Goal: Download file/media

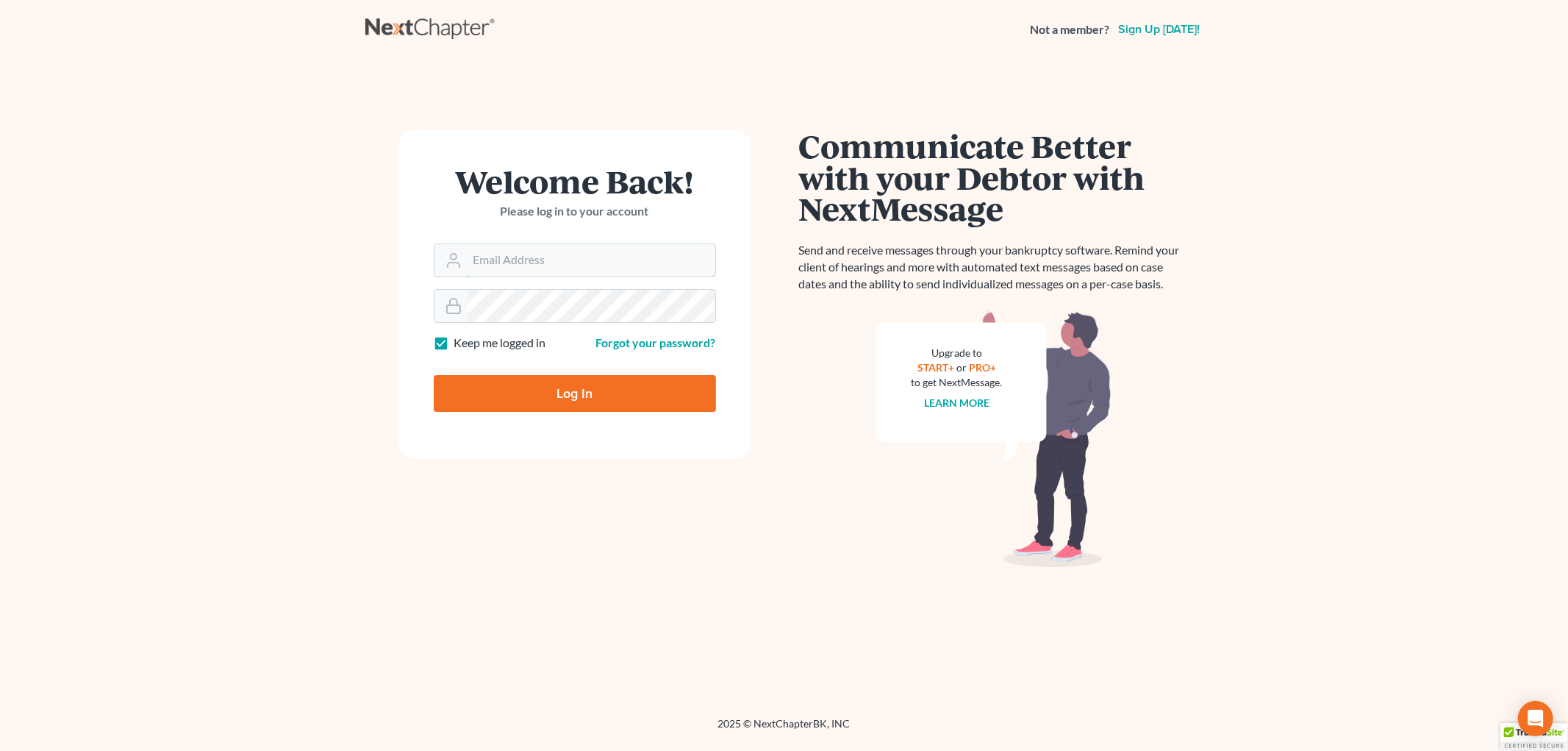
type input "[EMAIL_ADDRESS][DOMAIN_NAME]"
click at [529, 390] on input "Log In" at bounding box center [575, 393] width 282 height 37
type input "Thinking..."
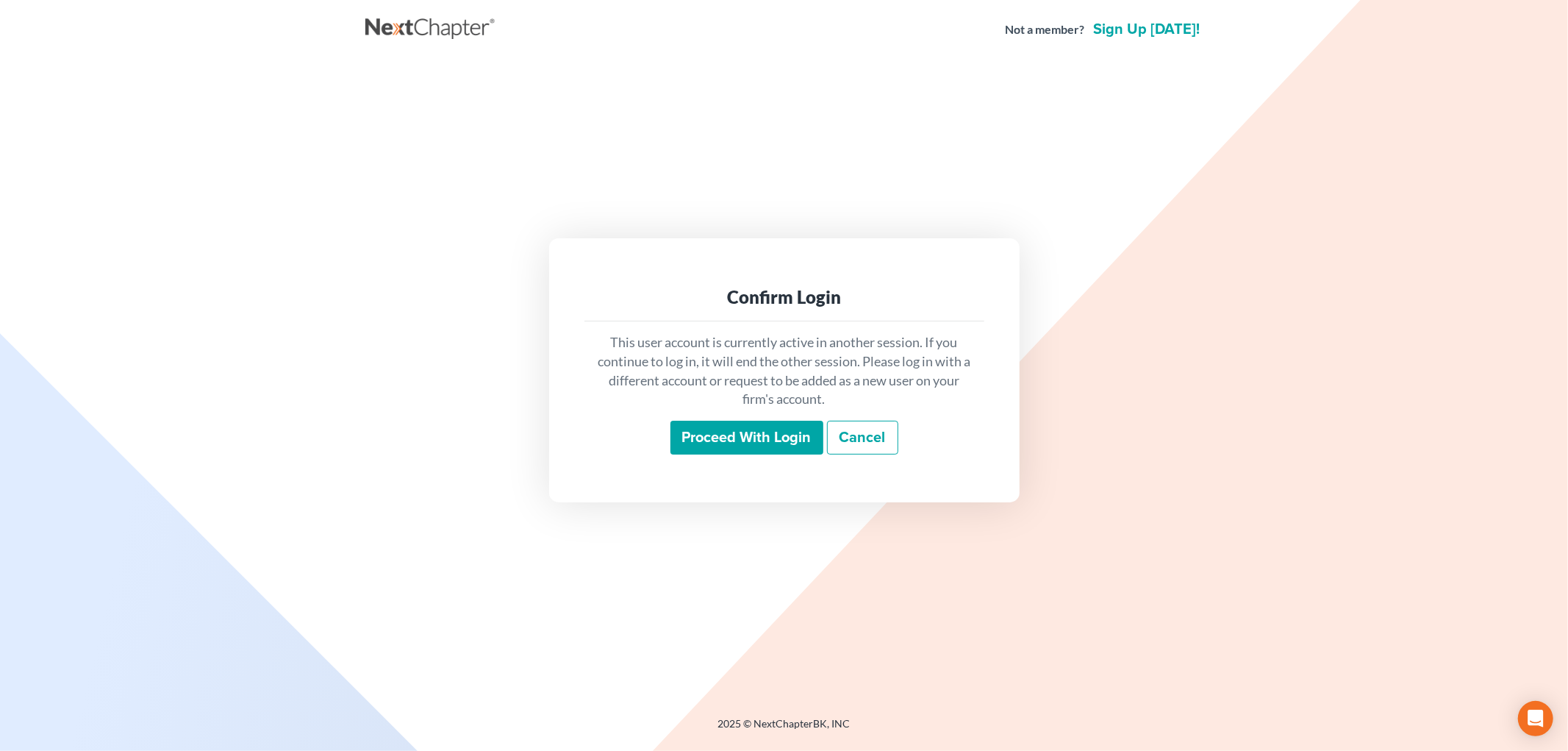
click at [731, 446] on input "Proceed with login" at bounding box center [746, 437] width 153 height 34
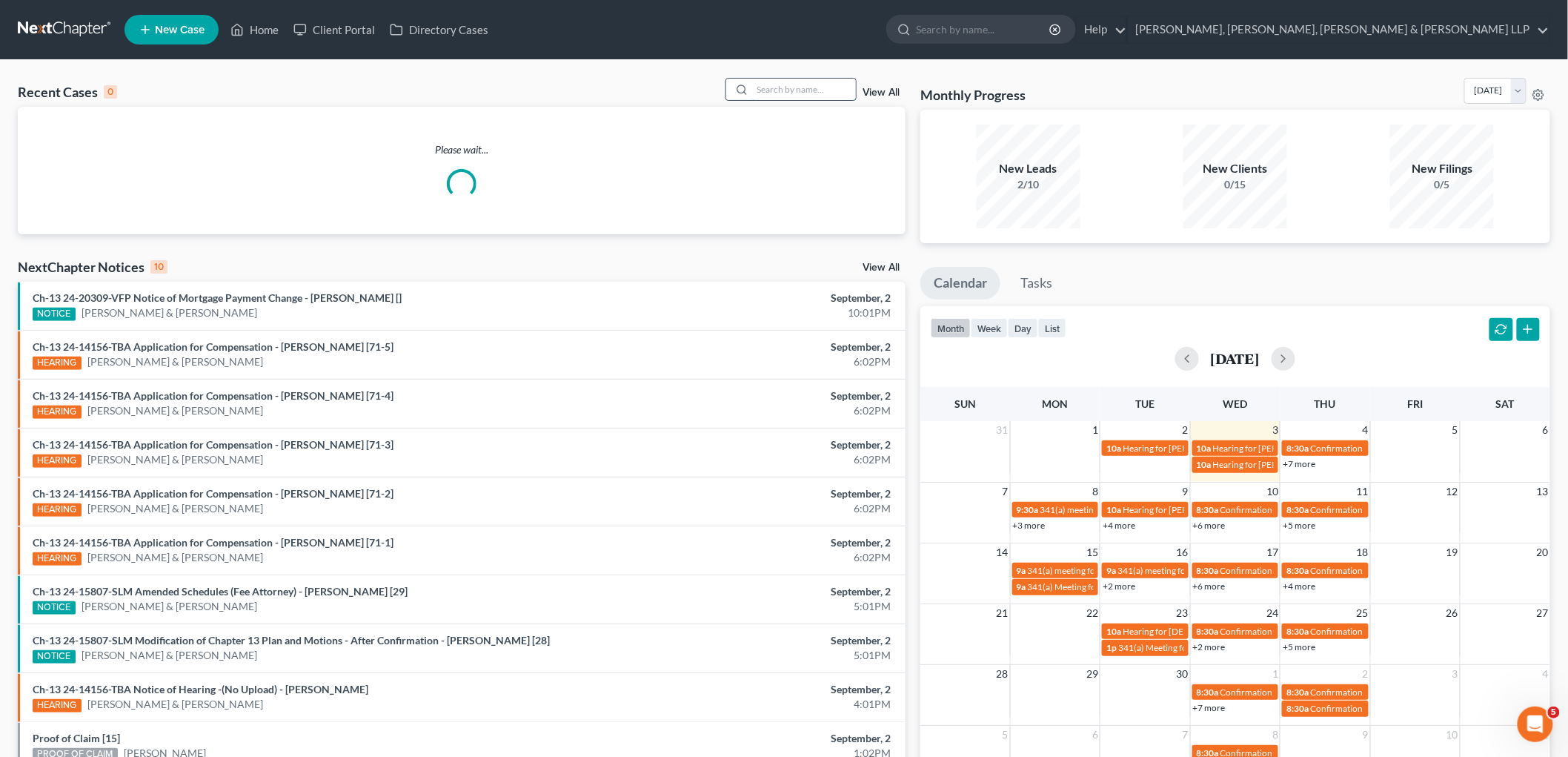
click at [774, 93] on input "search" at bounding box center [804, 89] width 103 height 22
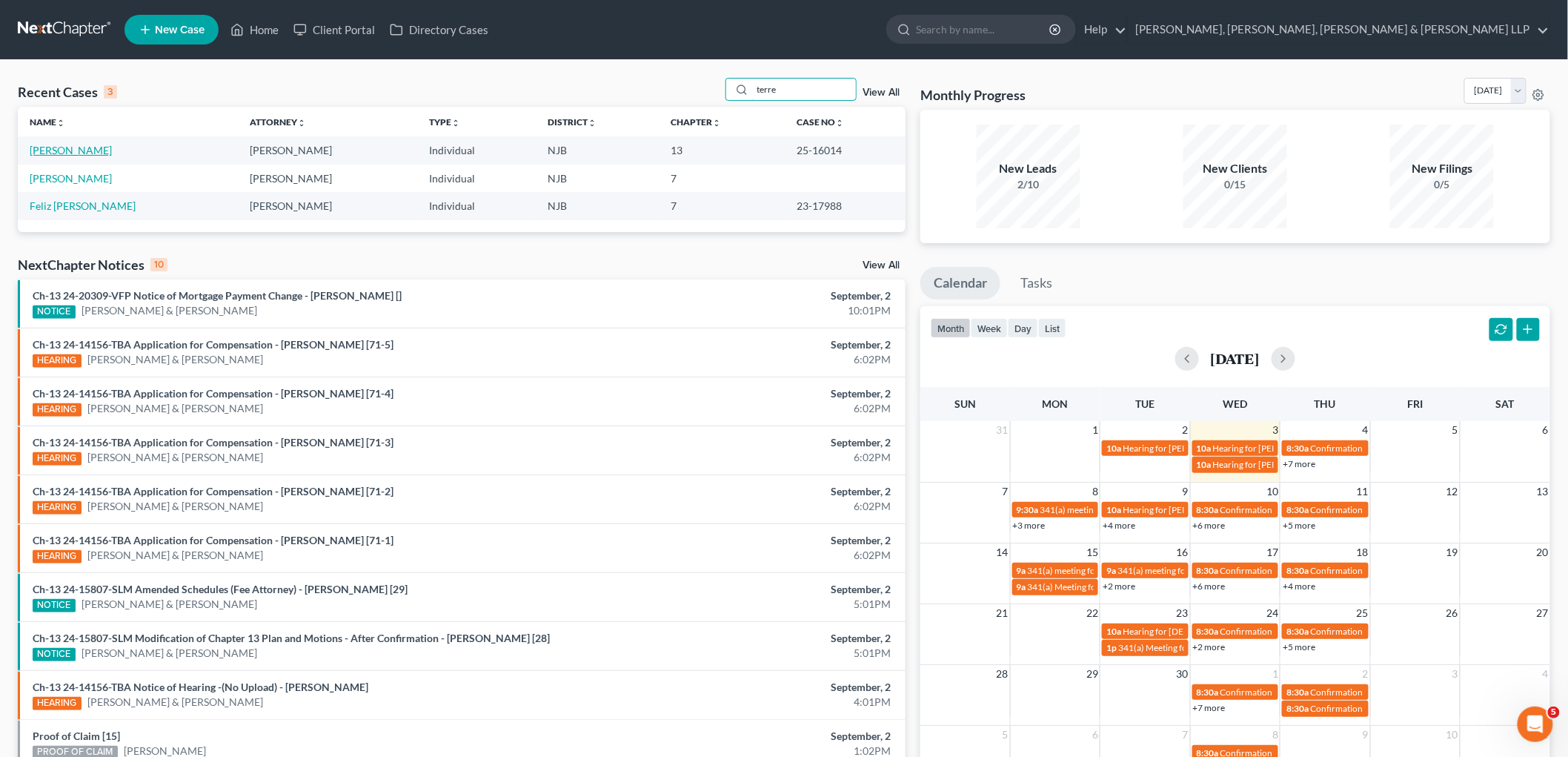
type input "terre"
click at [100, 145] on link "[PERSON_NAME]" at bounding box center [70, 150] width 83 height 12
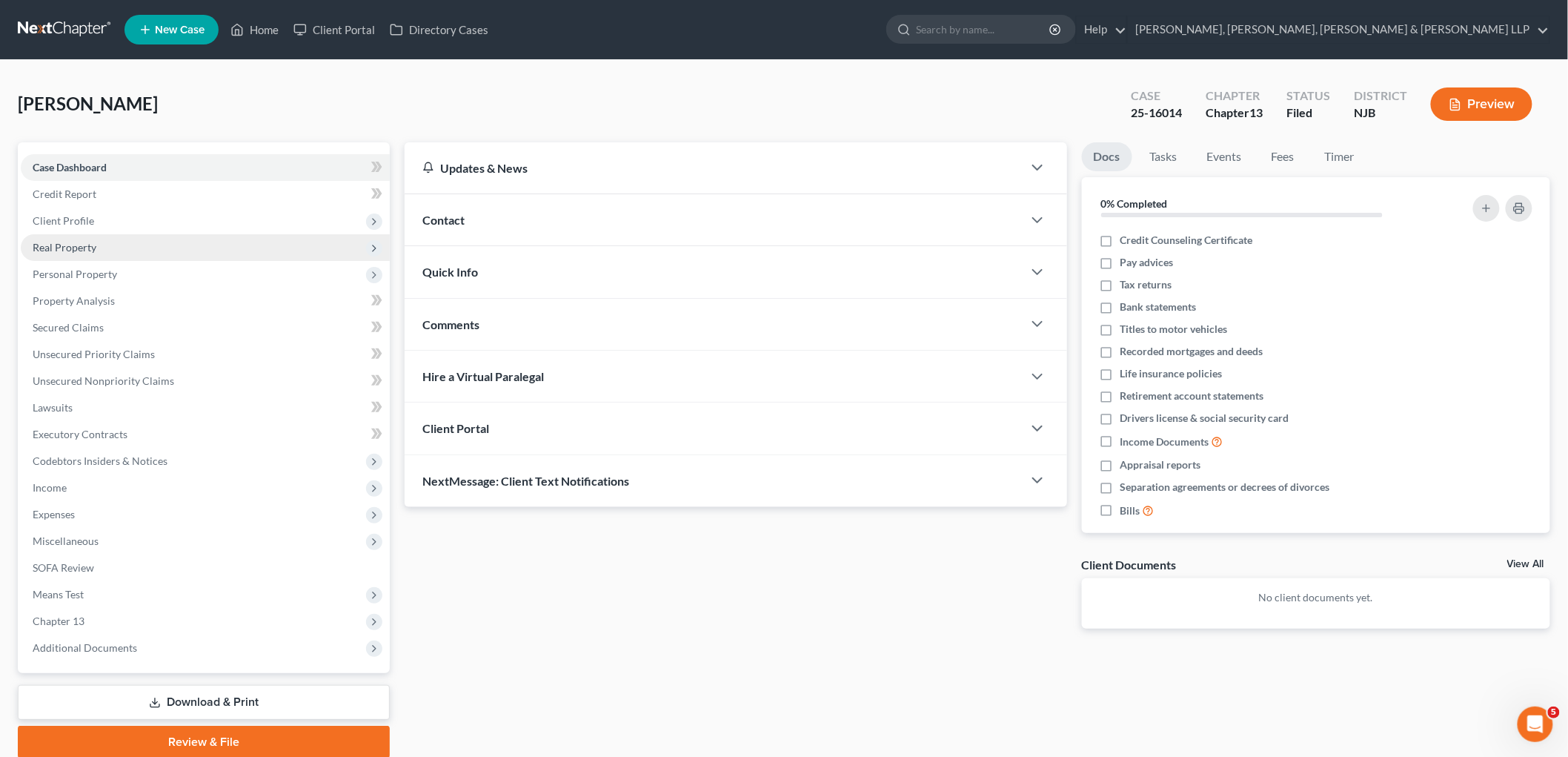
click at [61, 250] on span "Real Property" at bounding box center [63, 247] width 63 height 12
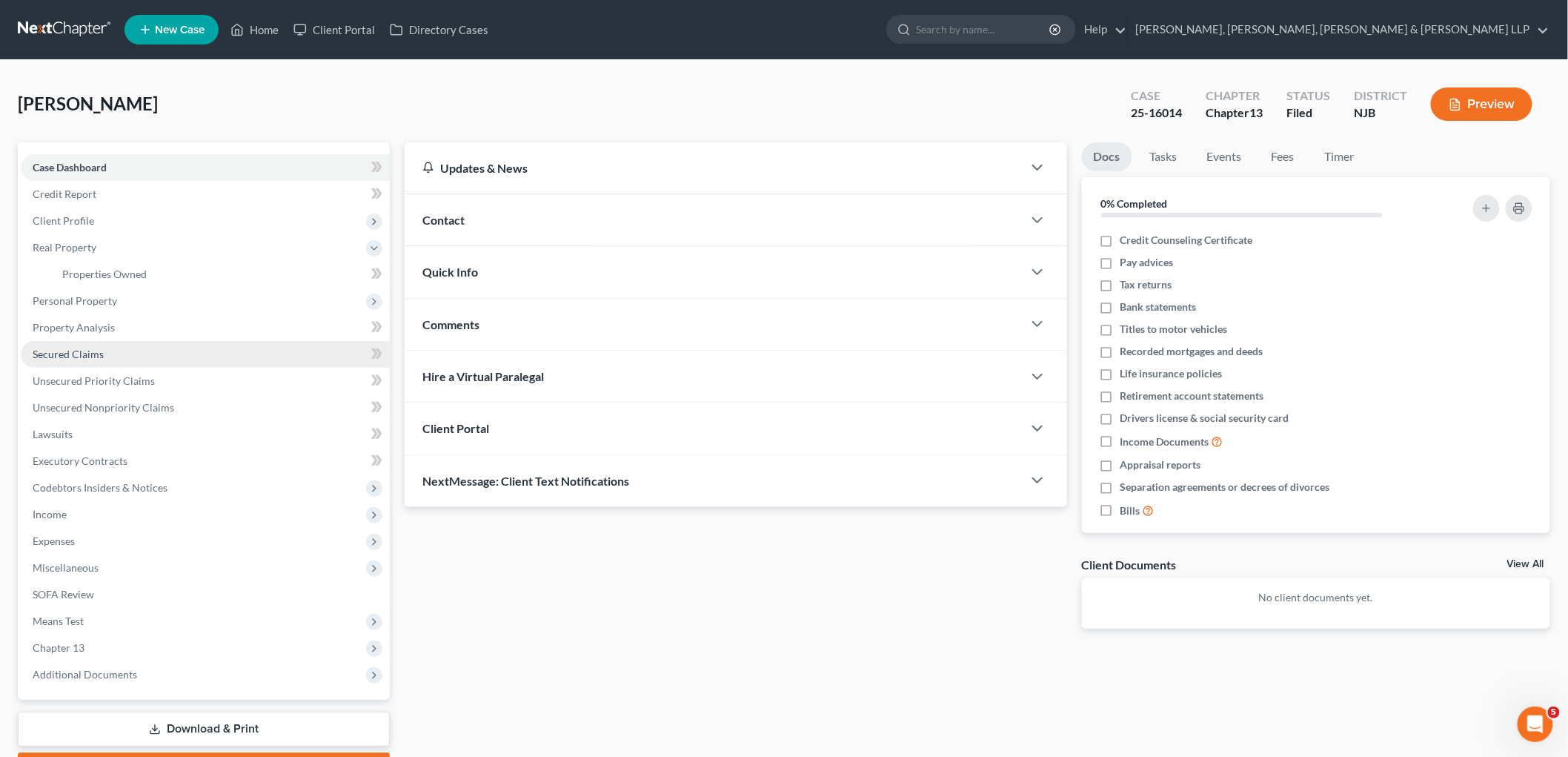
click at [74, 352] on span "Secured Claims" at bounding box center [68, 354] width 71 height 12
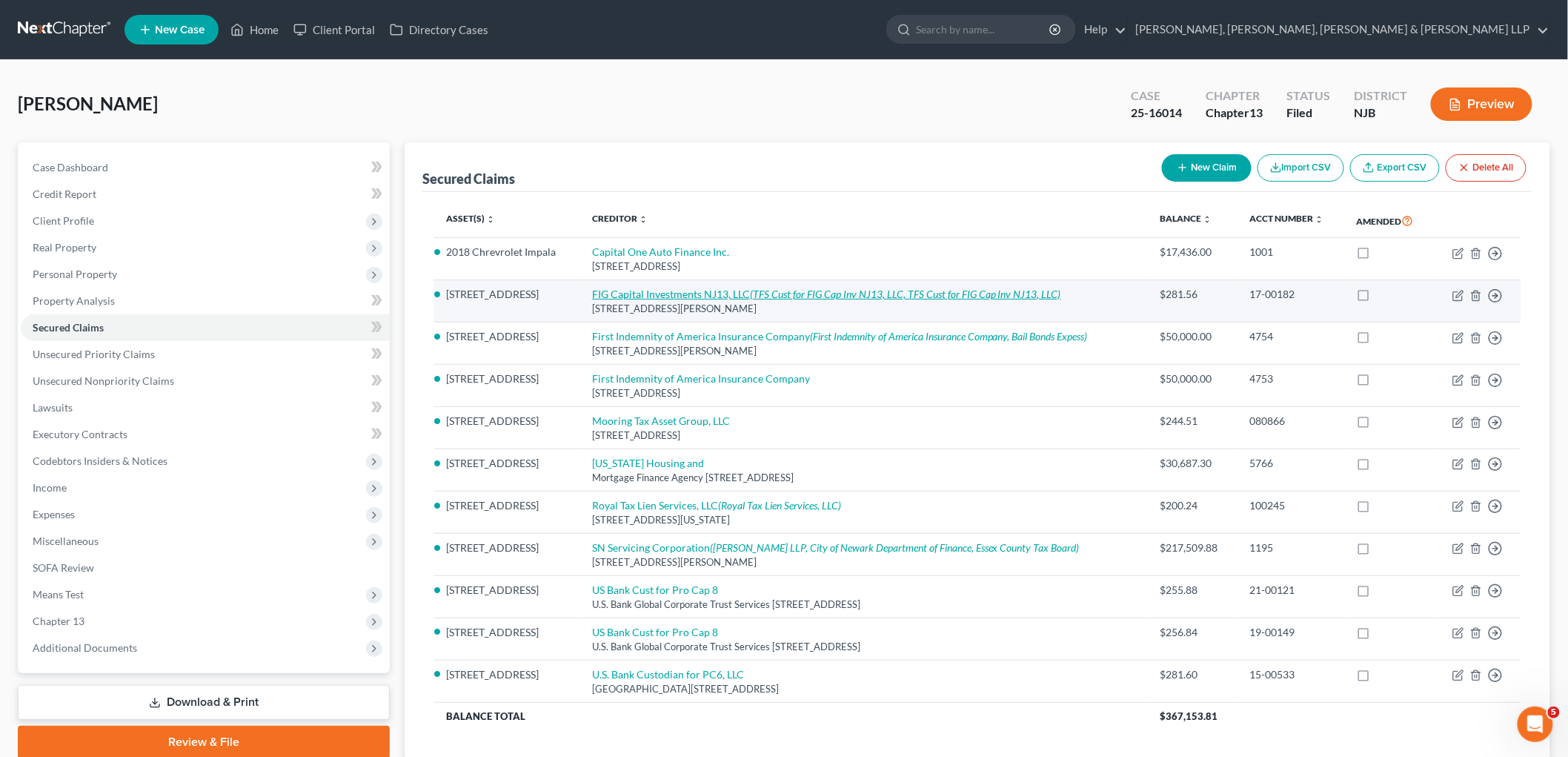
click at [710, 291] on link "FIG Capital Investments NJ13, LLC (TFS Cust for FIG Cap Inv NJ13, LLC, TFS Cust…" at bounding box center [826, 294] width 469 height 12
select select "9"
select select "0"
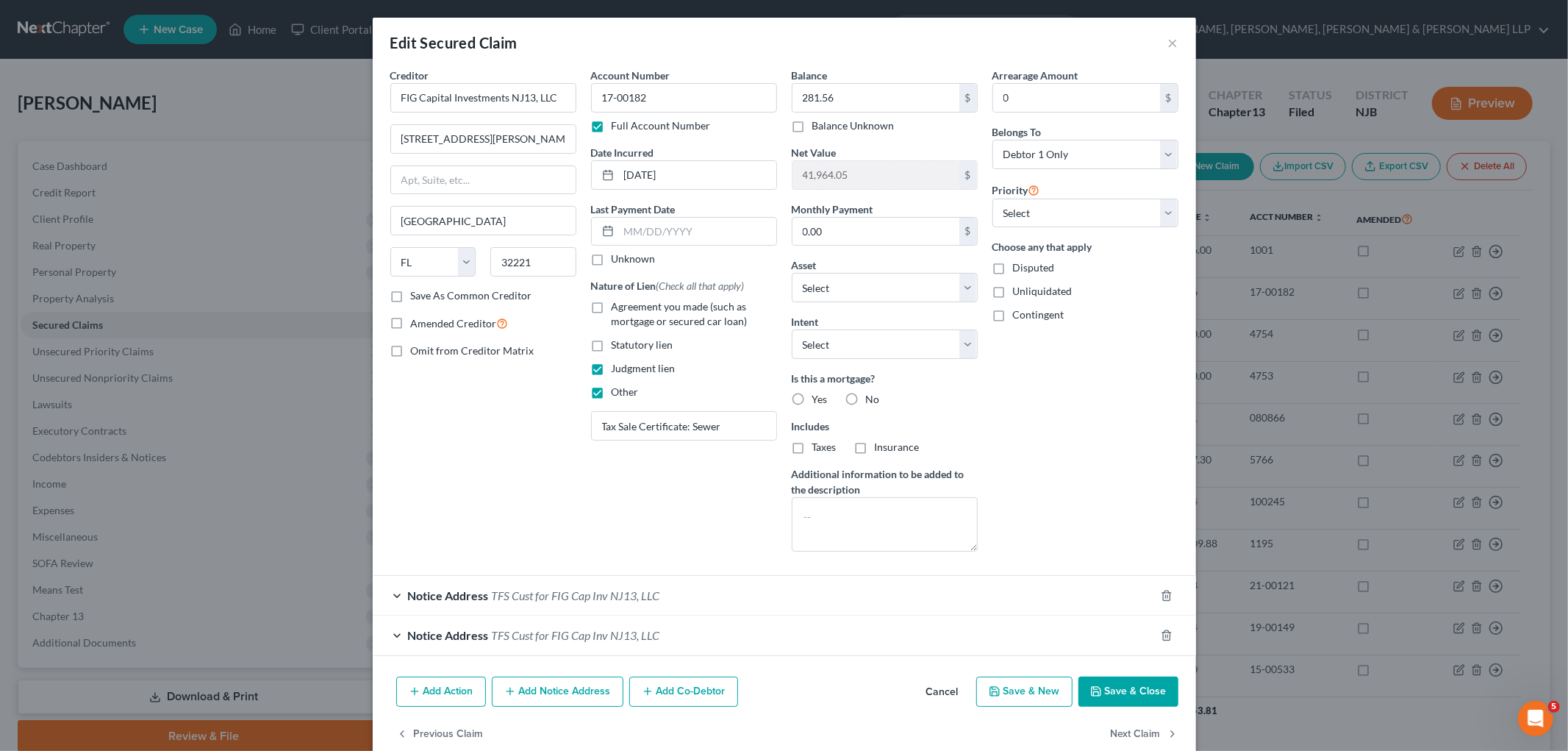
click at [937, 690] on button "Cancel" at bounding box center [942, 693] width 56 height 29
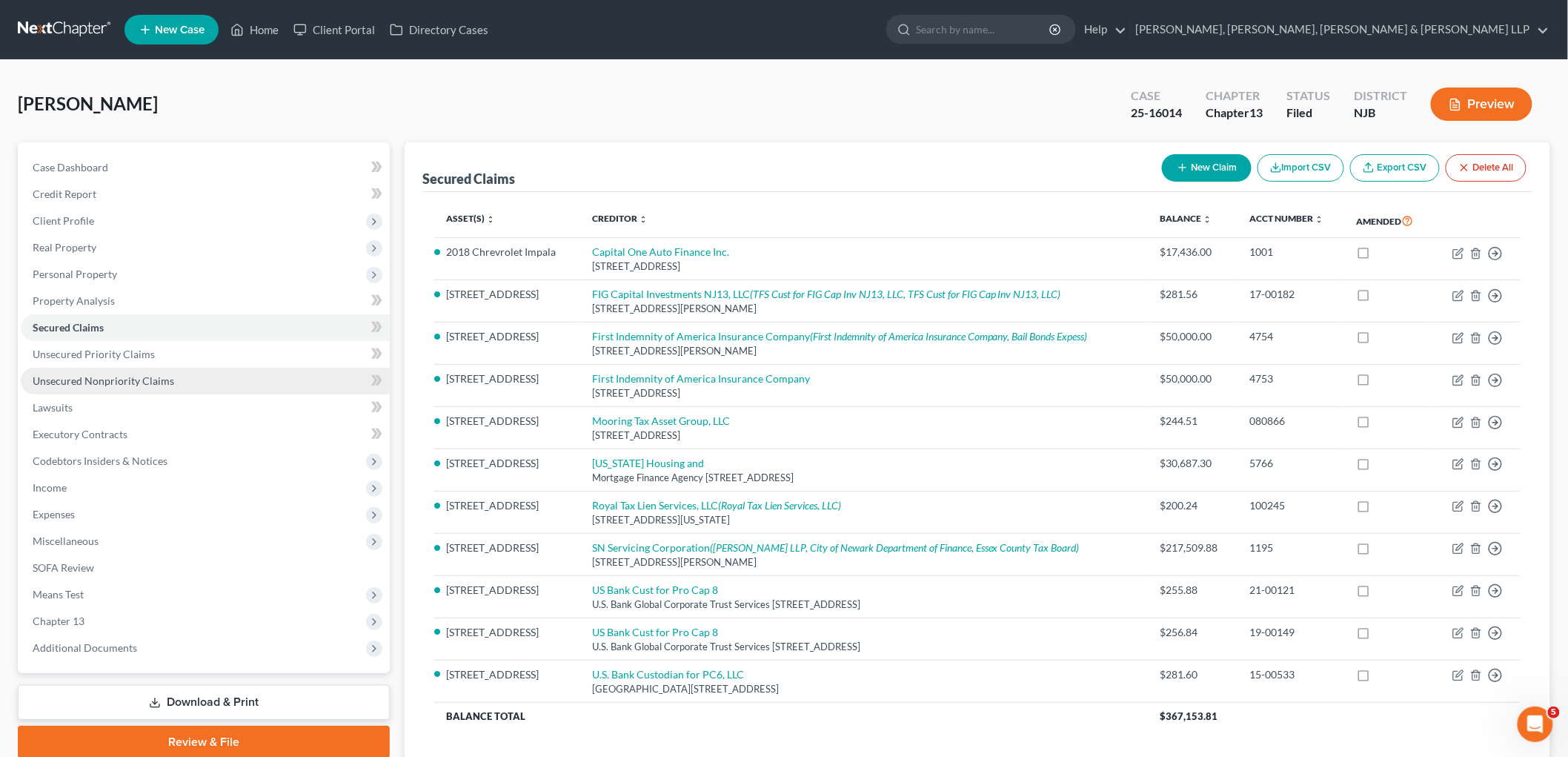
click at [105, 374] on span "Unsecured Nonpriority Claims" at bounding box center [103, 380] width 142 height 12
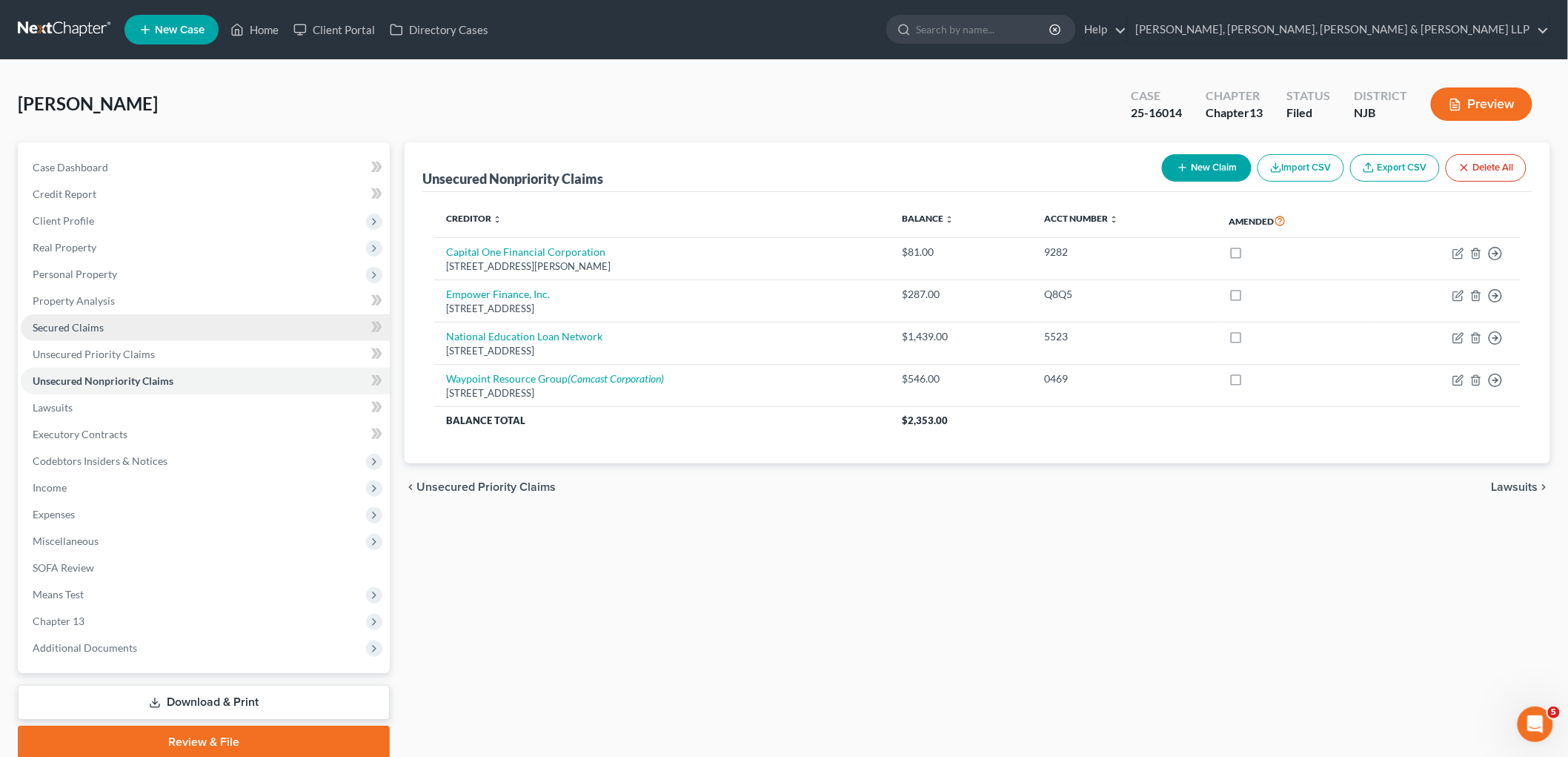
click at [72, 324] on span "Secured Claims" at bounding box center [68, 327] width 71 height 12
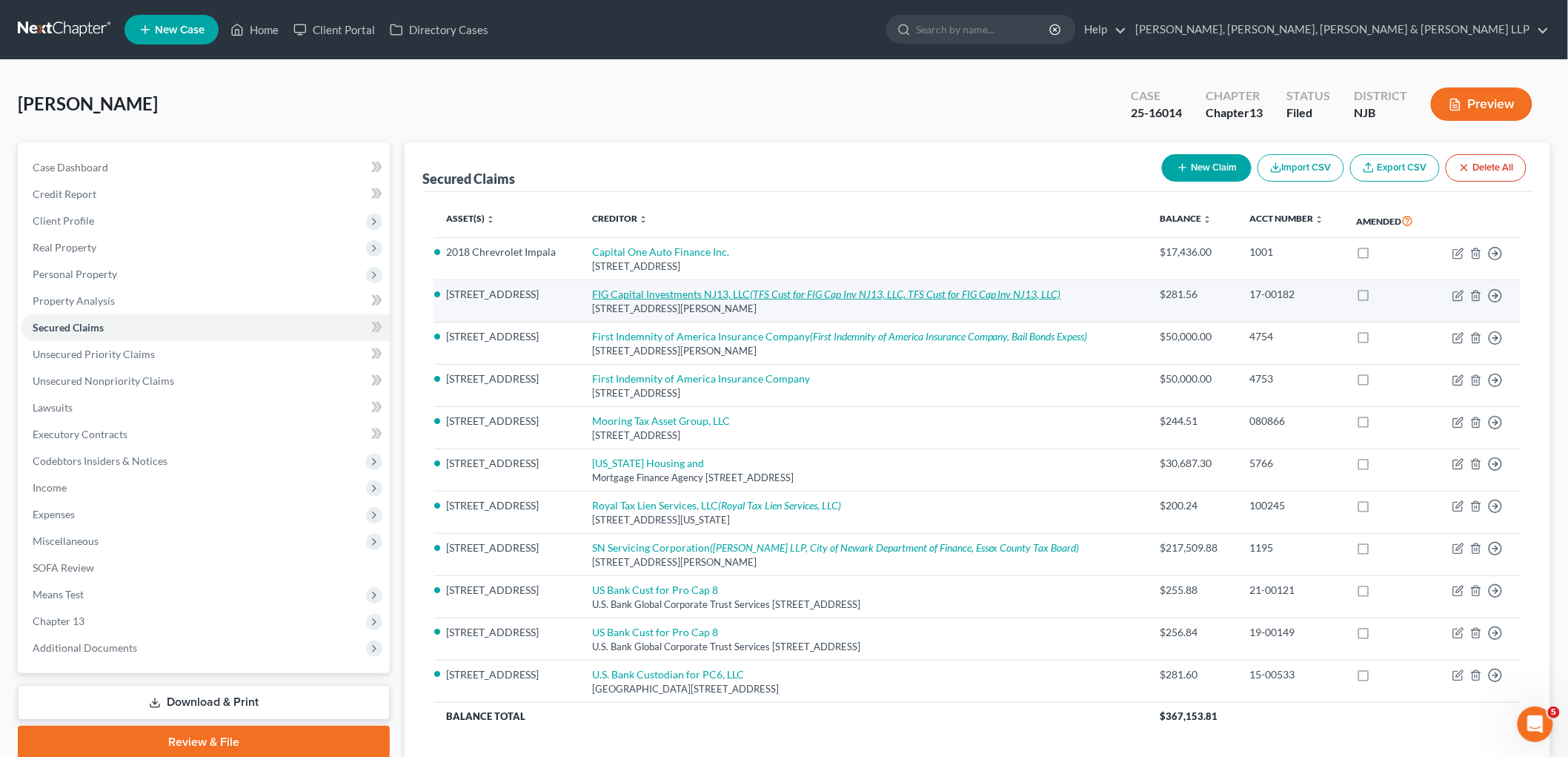
click at [661, 293] on link "FIG Capital Investments NJ13, LLC (TFS Cust for FIG Cap Inv NJ13, LLC, TFS Cust…" at bounding box center [826, 294] width 469 height 12
select select "9"
select select "12"
select select "0"
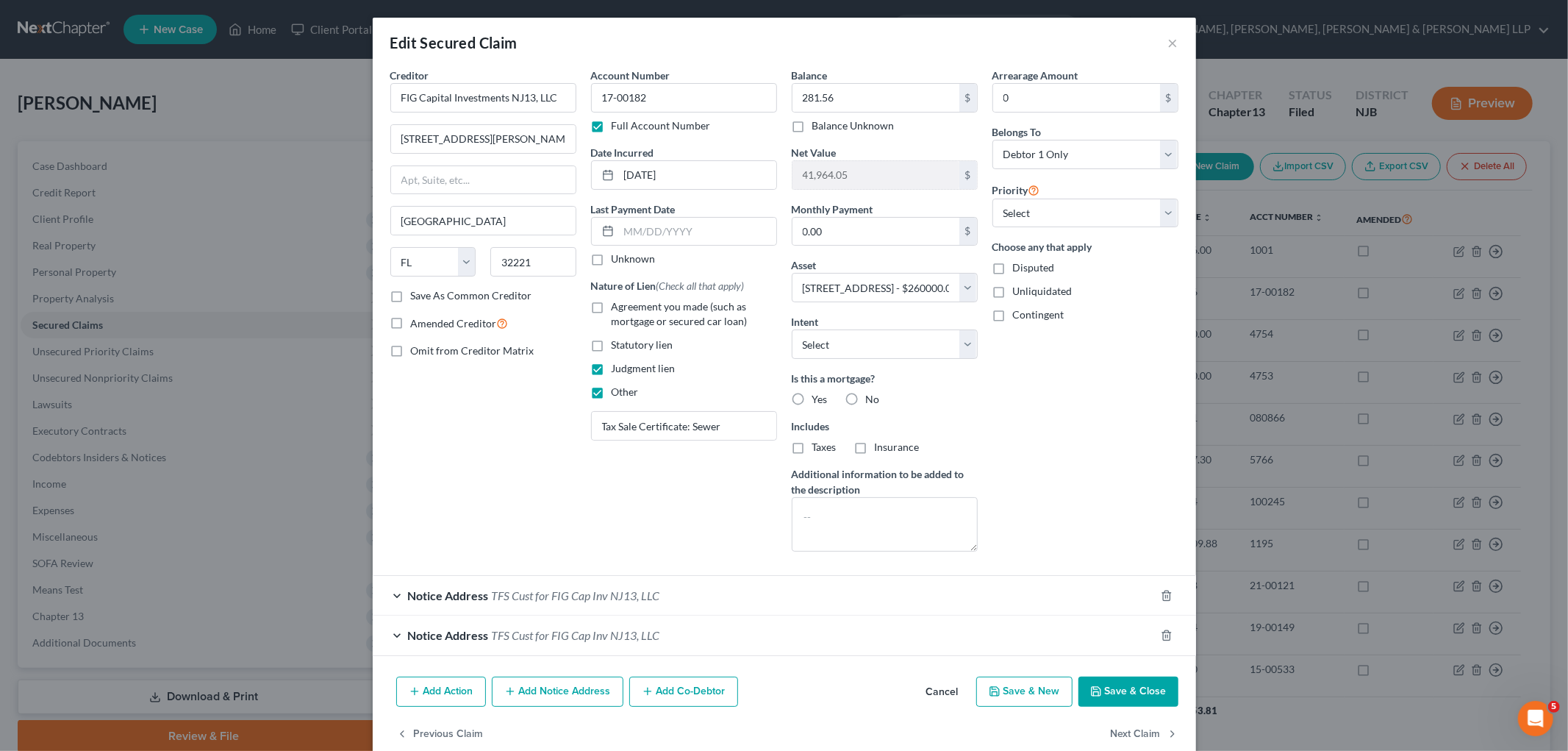
click at [549, 603] on div "Notice Address TFS Cust for FIG Cap Inv NJ13, LLC" at bounding box center [764, 595] width 782 height 39
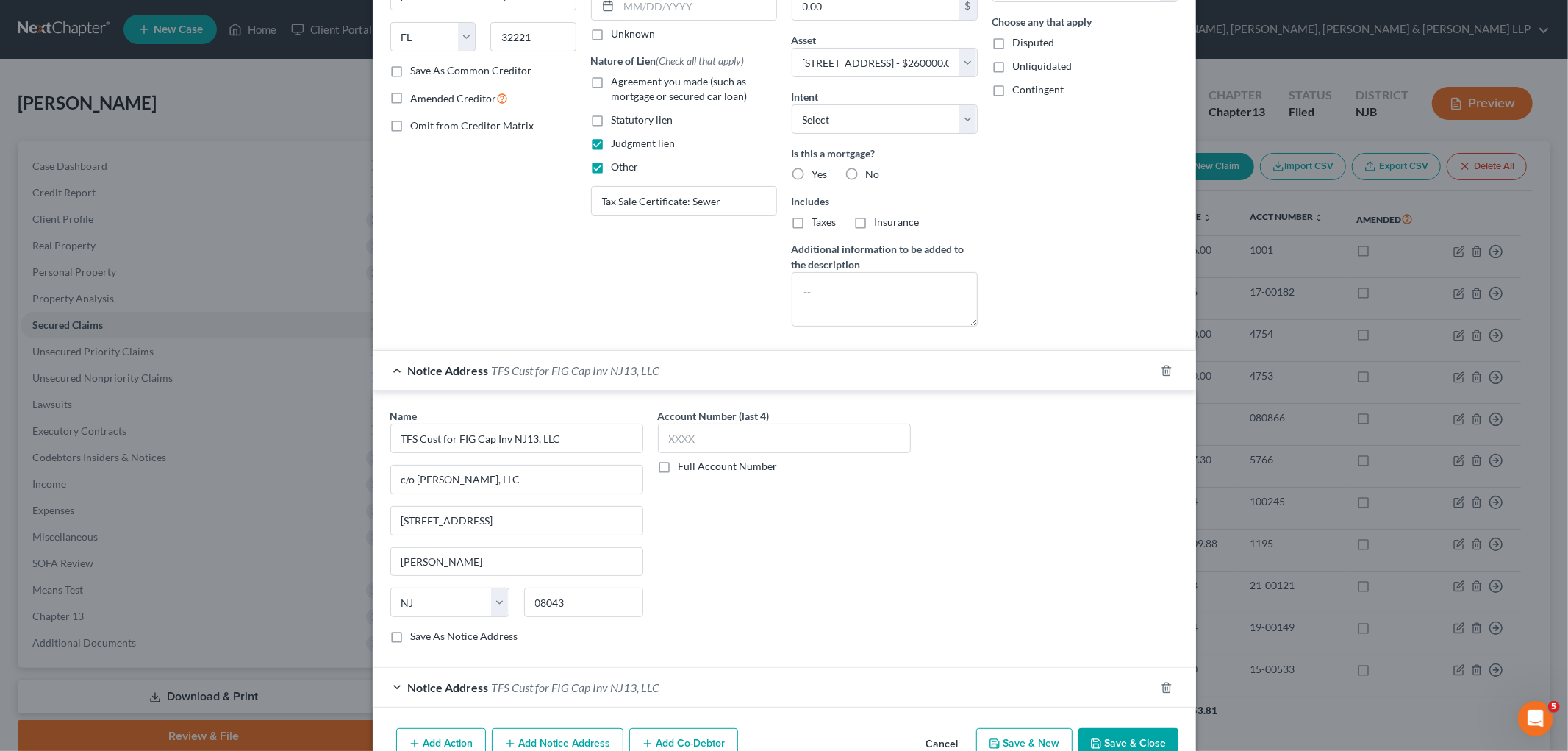
scroll to position [245, 0]
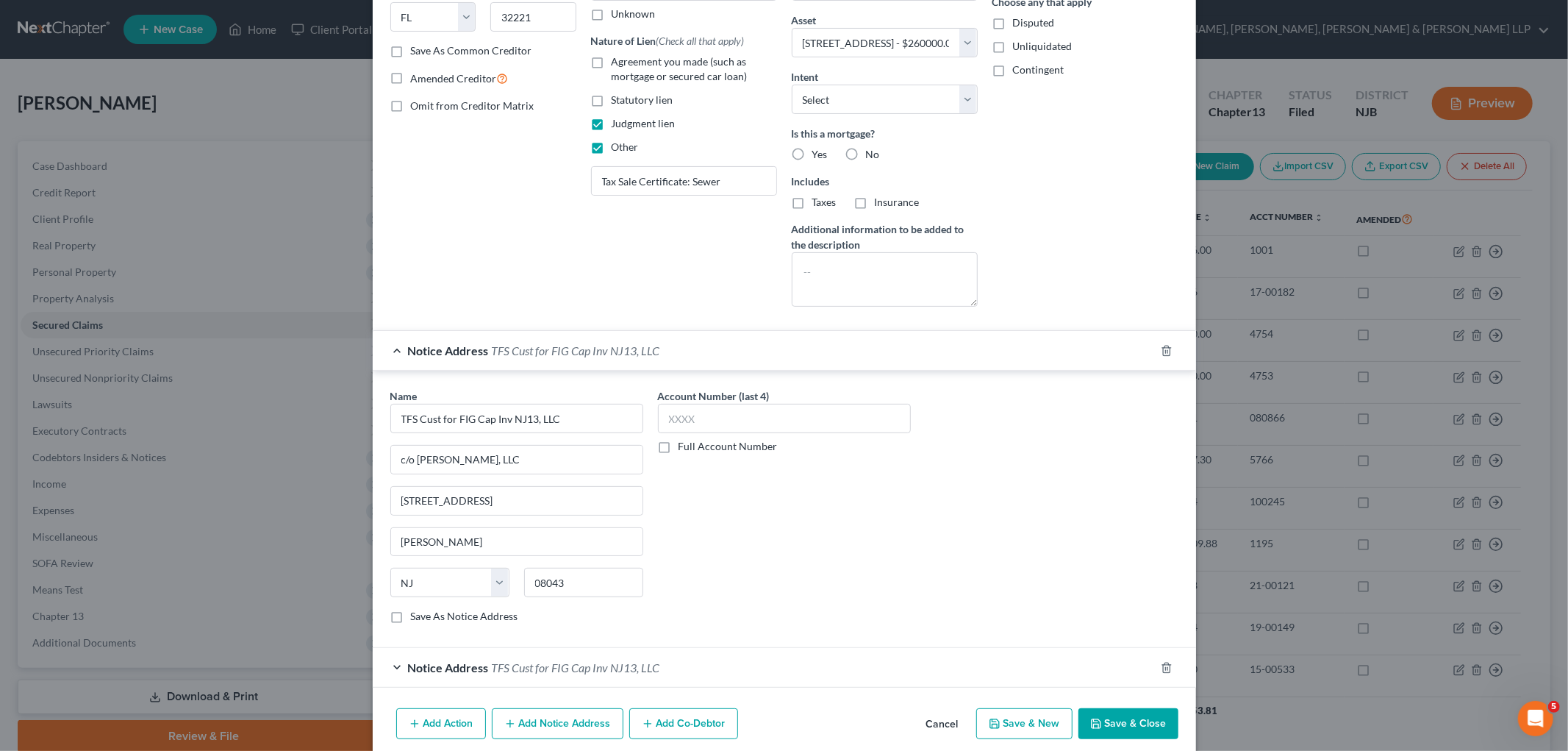
click at [597, 670] on span "TFS Cust for FIG Cap Inv NJ13, LLC" at bounding box center [576, 667] width 168 height 14
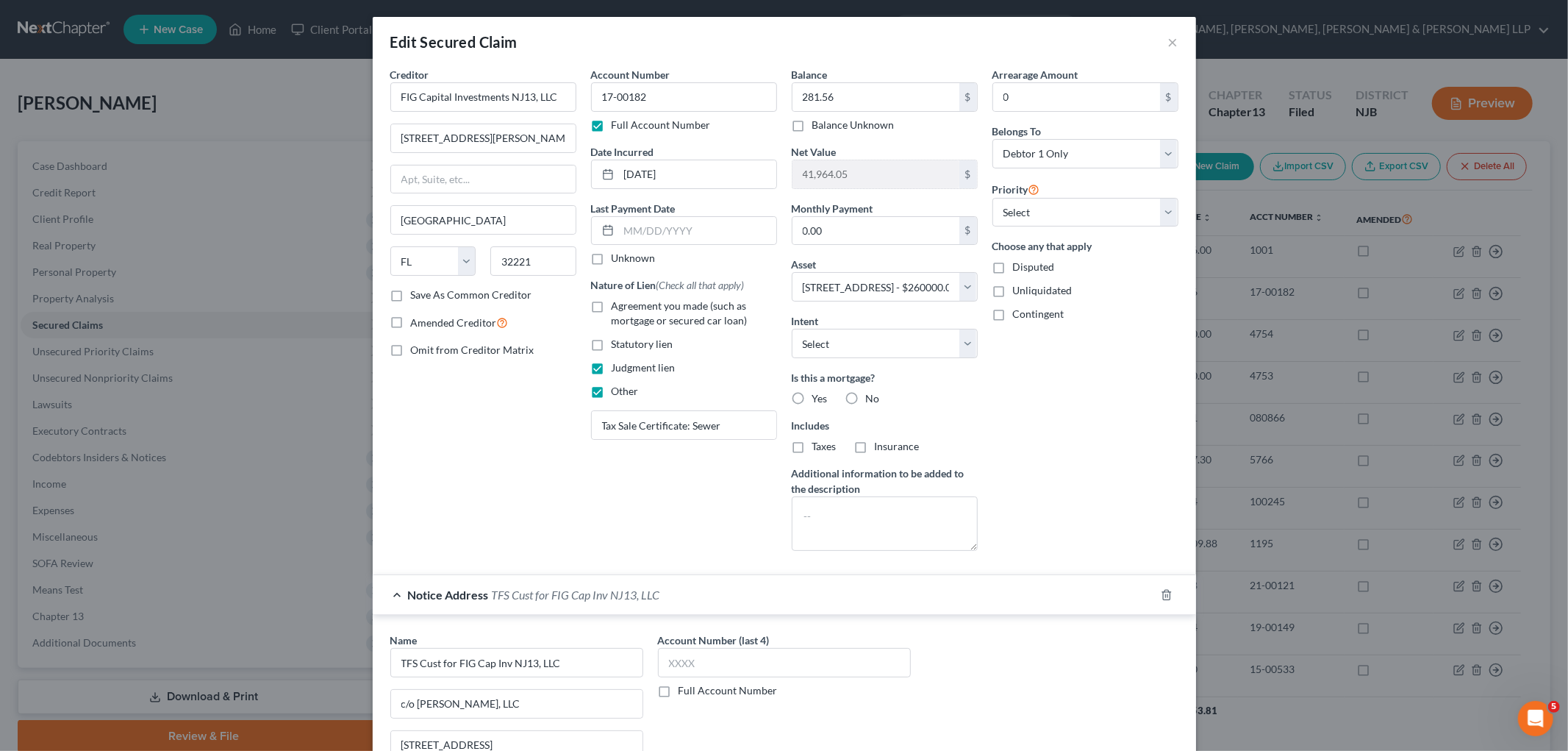
scroll to position [0, 0]
drag, startPoint x: 560, startPoint y: 97, endPoint x: 394, endPoint y: 97, distance: 166.0
click at [394, 97] on input "FIG Capital Investments NJ13, LLC" at bounding box center [483, 98] width 186 height 29
drag, startPoint x: 539, startPoint y: 141, endPoint x: 393, endPoint y: 137, distance: 146.1
click at [393, 137] on input "8323 Ramona Blvd W, Suite 2" at bounding box center [483, 139] width 185 height 28
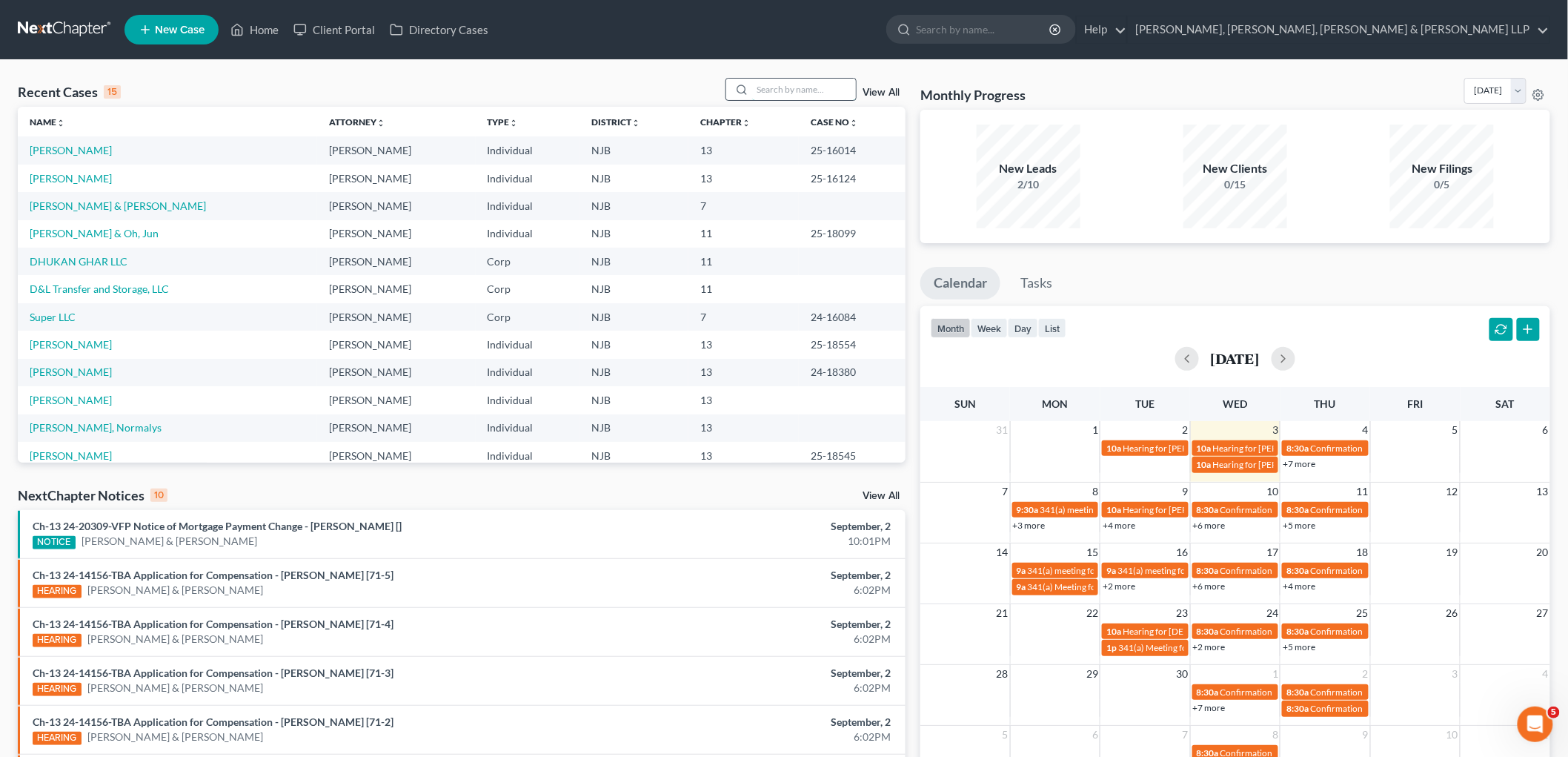
click at [768, 88] on input "search" at bounding box center [804, 89] width 103 height 22
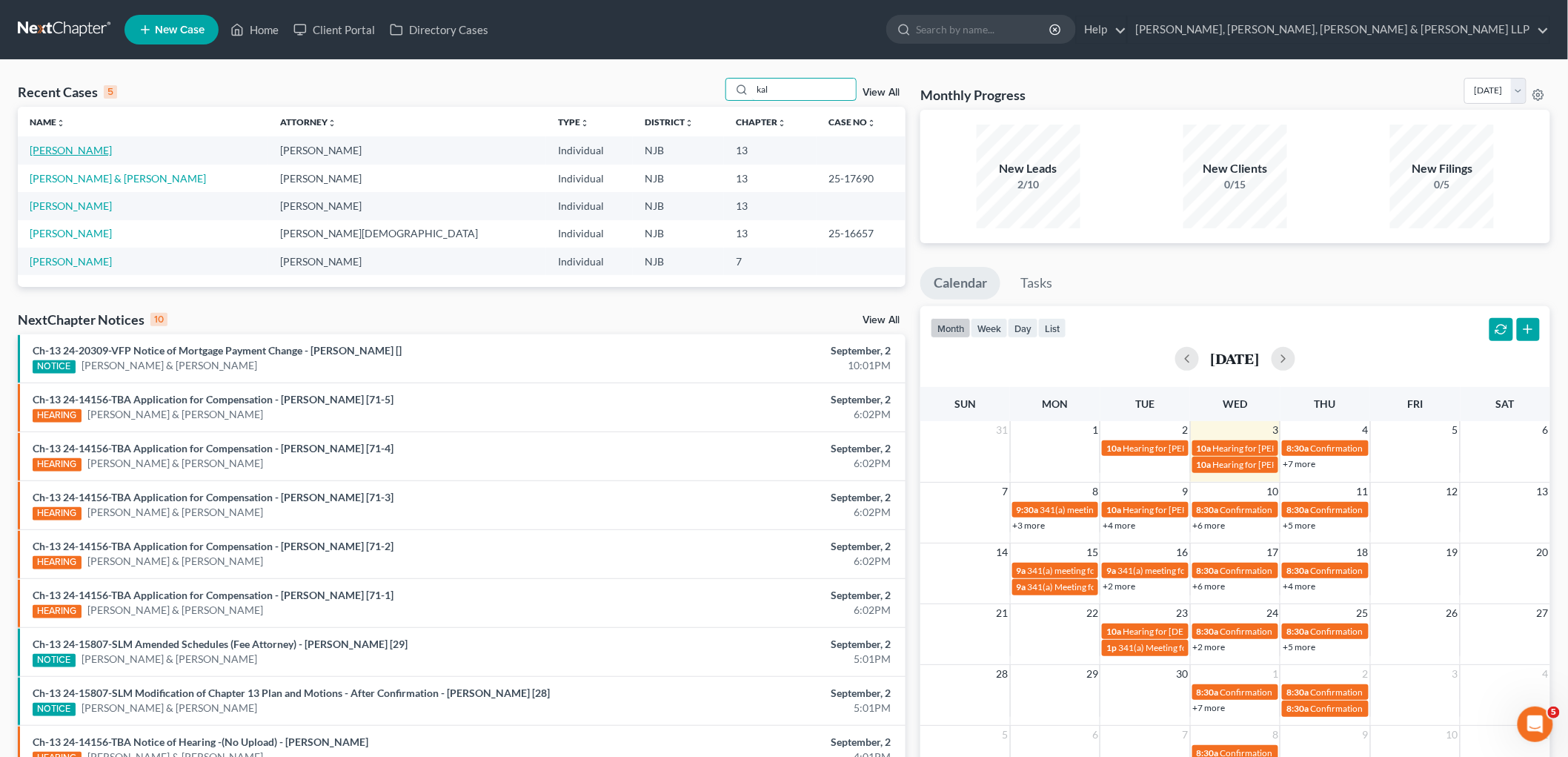
type input "kal"
click at [92, 146] on link "[PERSON_NAME]" at bounding box center [70, 150] width 83 height 12
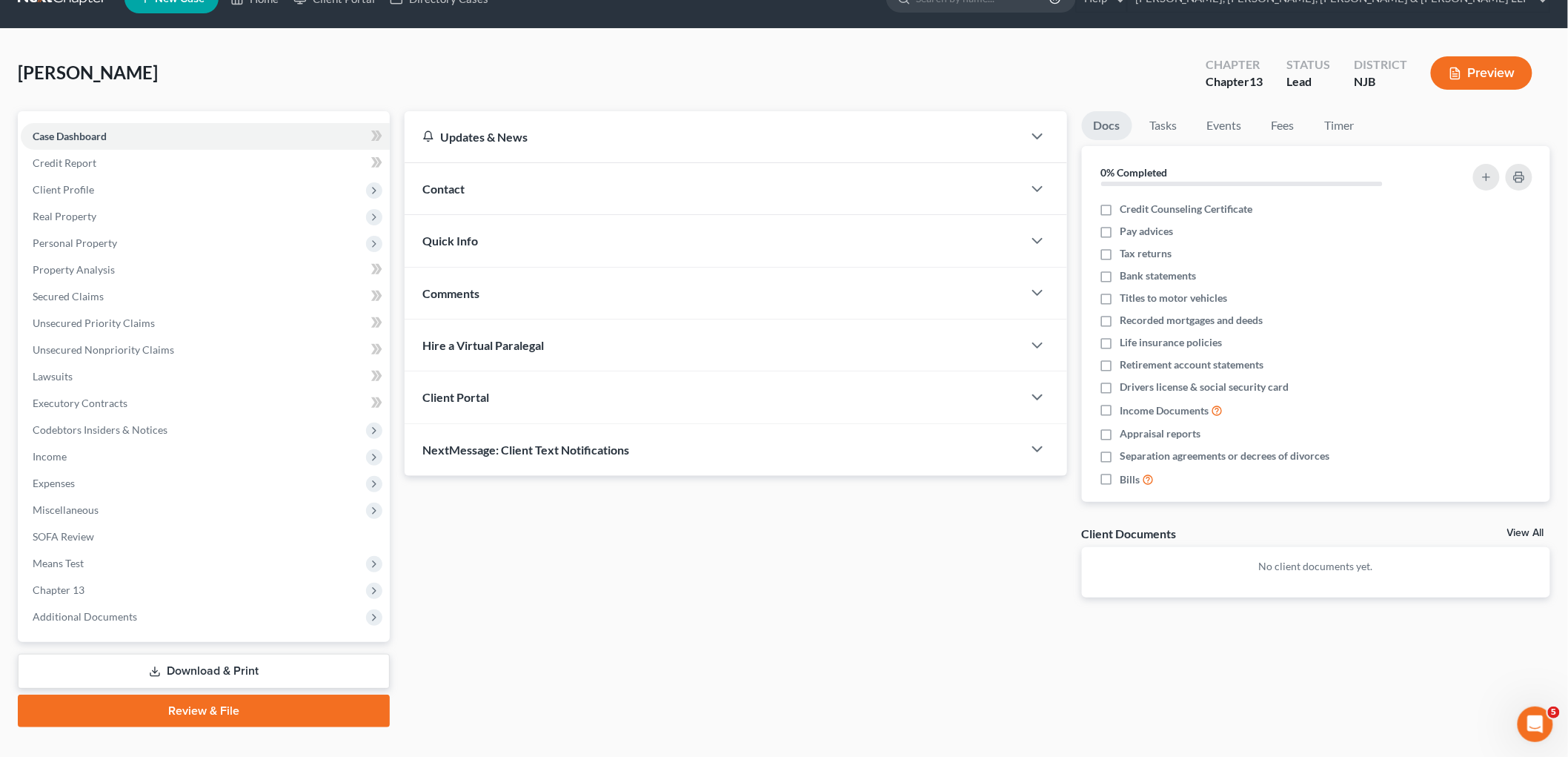
scroll to position [56, 0]
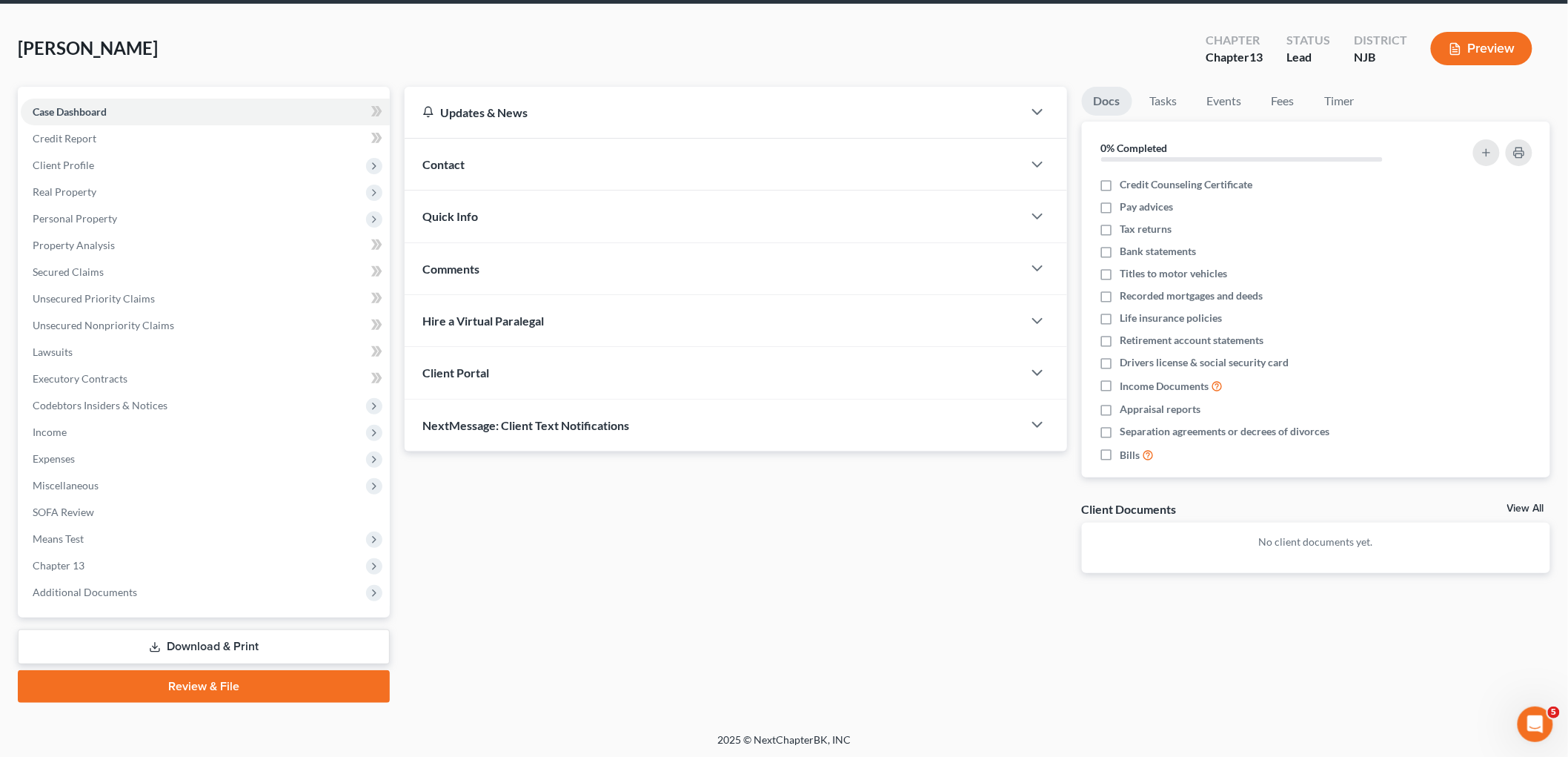
click at [202, 640] on link "Download & Print" at bounding box center [204, 646] width 372 height 35
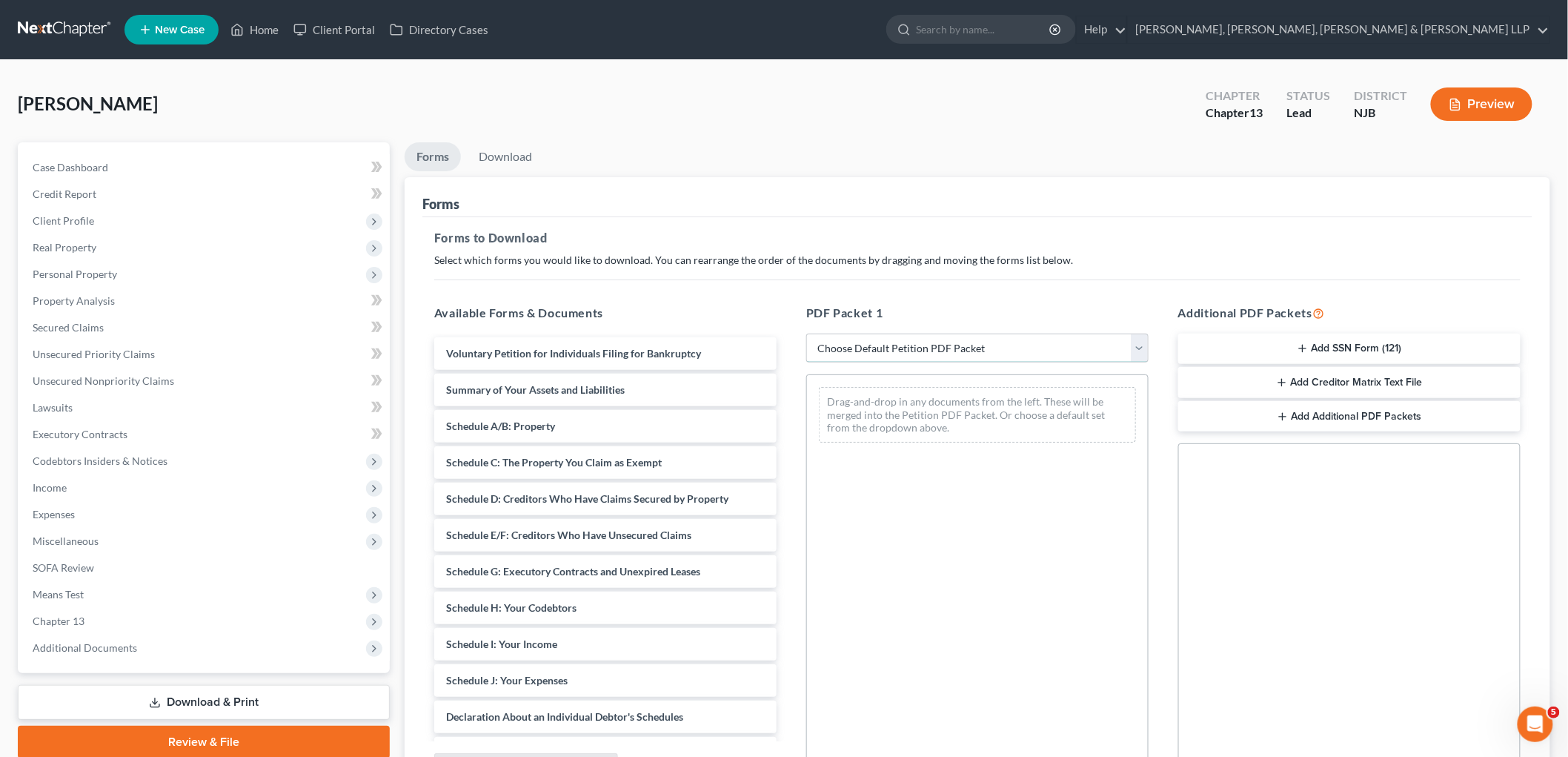
click at [878, 350] on select "Choose Default Petition PDF Packet Complete Bankruptcy Petition (all forms and …" at bounding box center [977, 348] width 343 height 30
select select "1"
click at [806, 333] on select "Choose Default Petition PDF Packet Complete Bankruptcy Petition (all forms and …" at bounding box center [977, 348] width 343 height 30
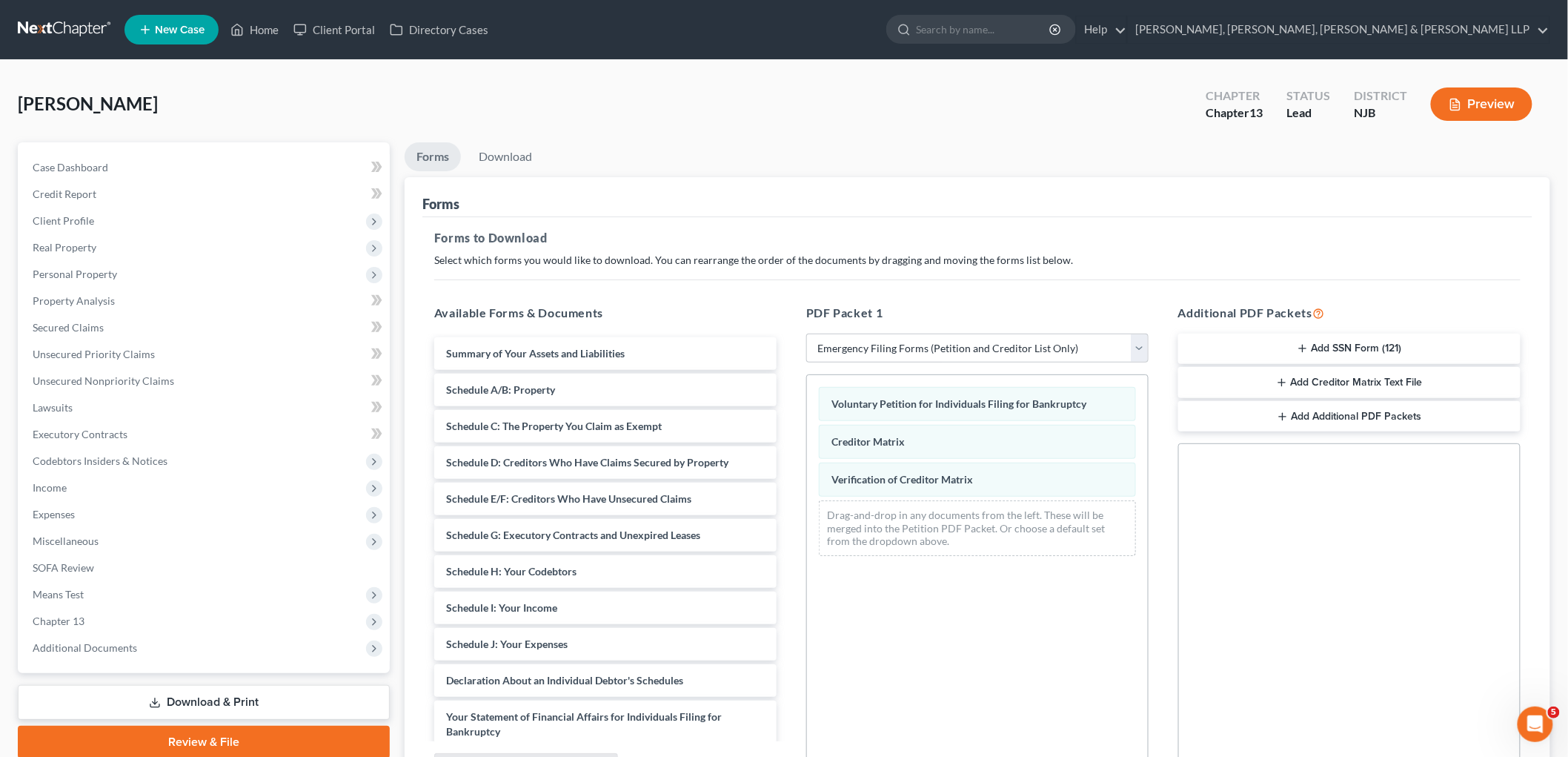
click at [1354, 349] on button "Add SSN Form (121)" at bounding box center [1350, 349] width 343 height 31
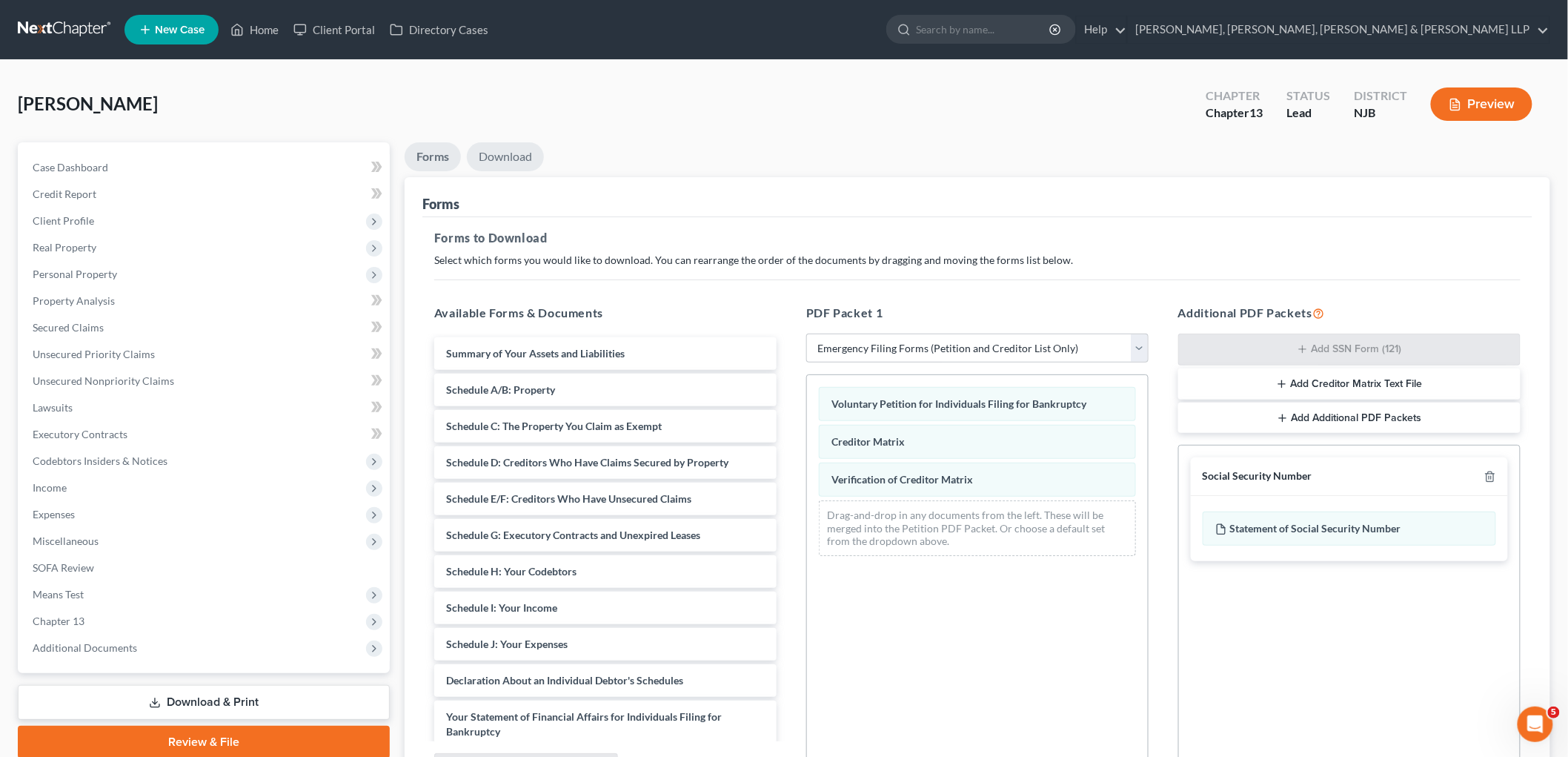
click at [503, 157] on link "Download" at bounding box center [505, 157] width 77 height 29
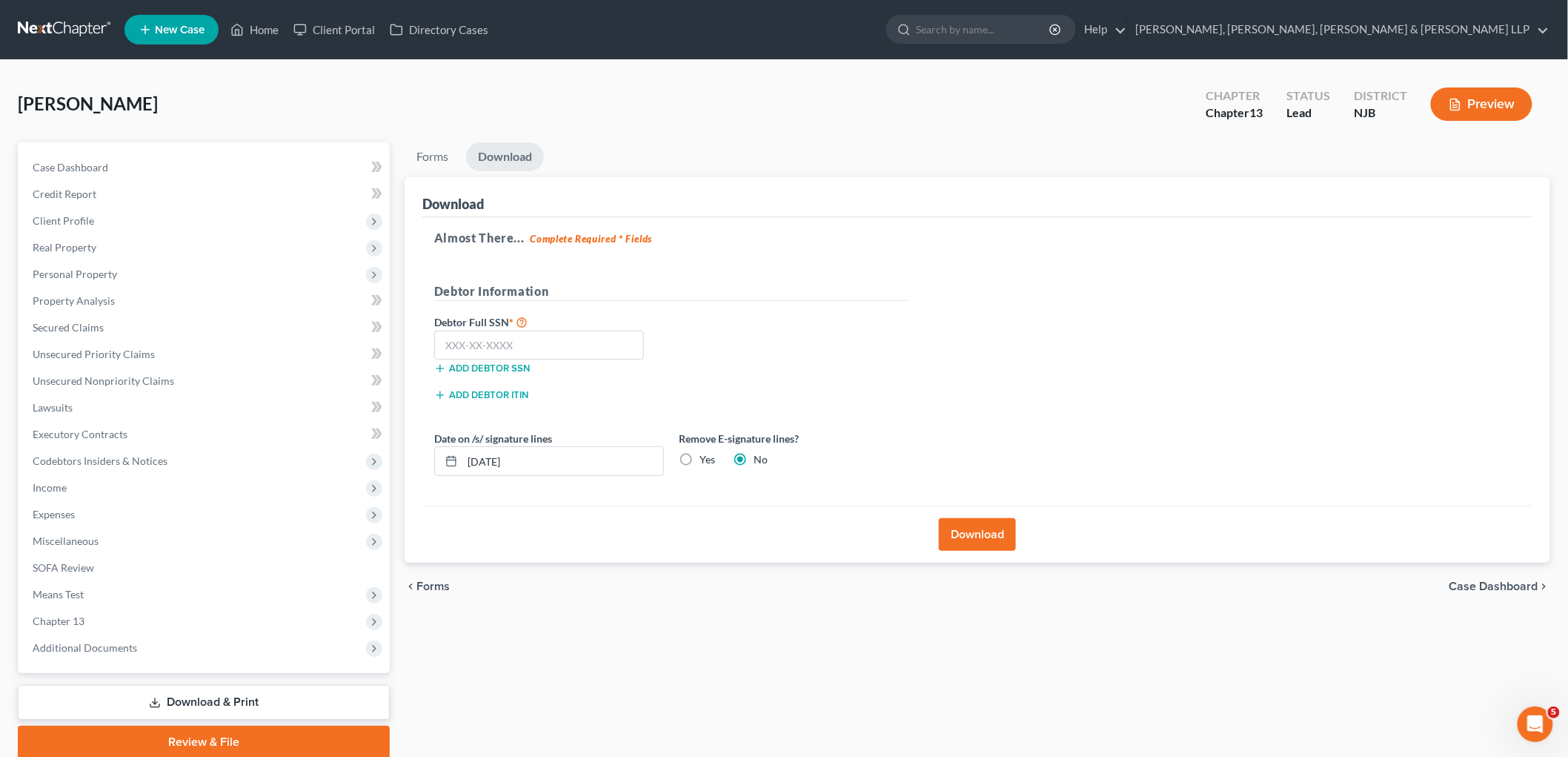
click at [699, 460] on label "Yes" at bounding box center [707, 459] width 16 height 15
click at [705, 460] on input "Yes" at bounding box center [710, 457] width 10 height 10
radio input "true"
radio input "false"
click at [506, 346] on input "text" at bounding box center [538, 345] width 210 height 30
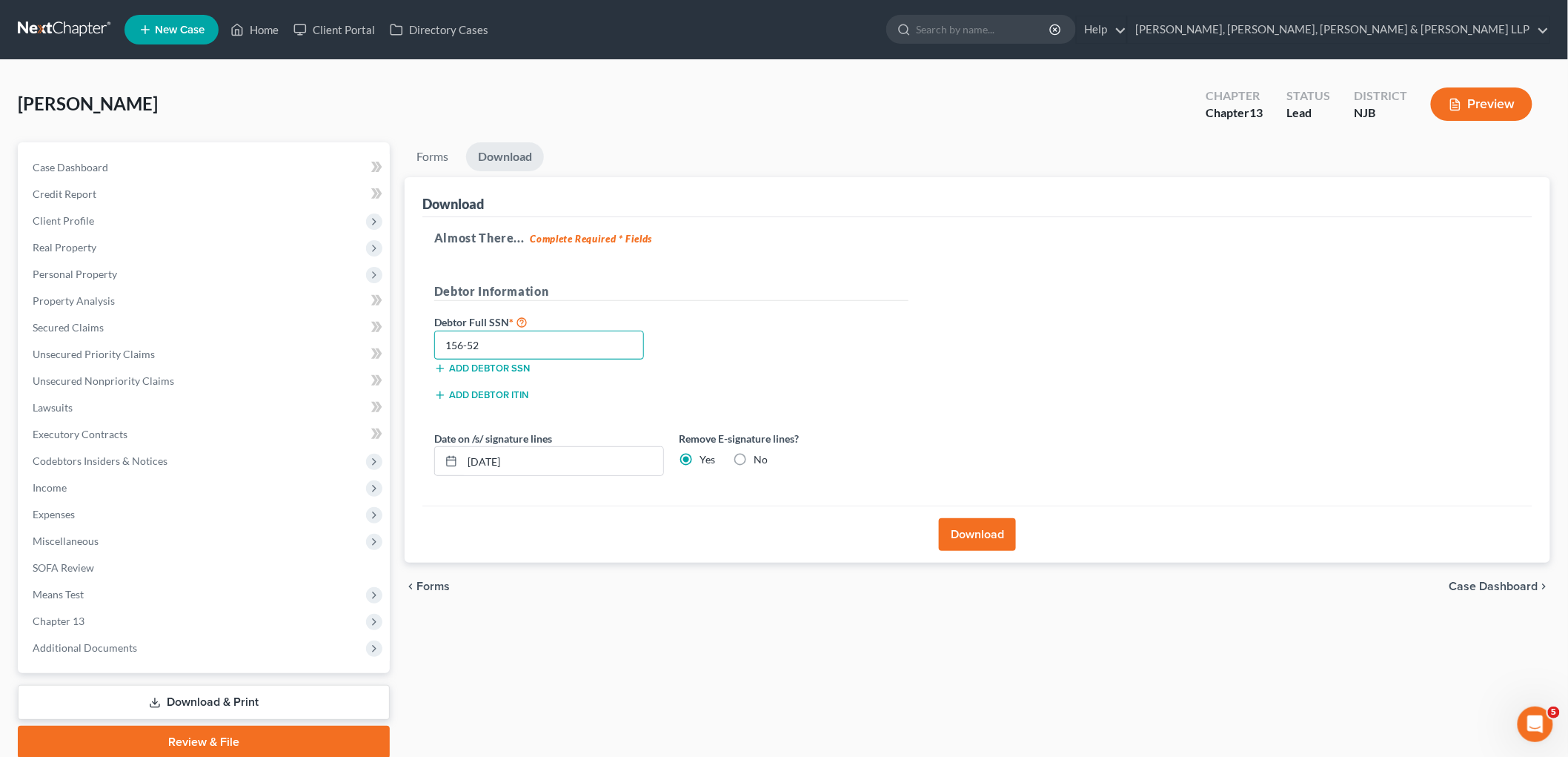
click at [550, 350] on input "156-52" at bounding box center [538, 345] width 210 height 30
type input "156-52-3129"
click at [843, 343] on div "Debtor Full SSN * 156-52-3129 Add debtor SSN" at bounding box center [671, 350] width 489 height 74
click at [983, 537] on button "Download" at bounding box center [977, 534] width 77 height 32
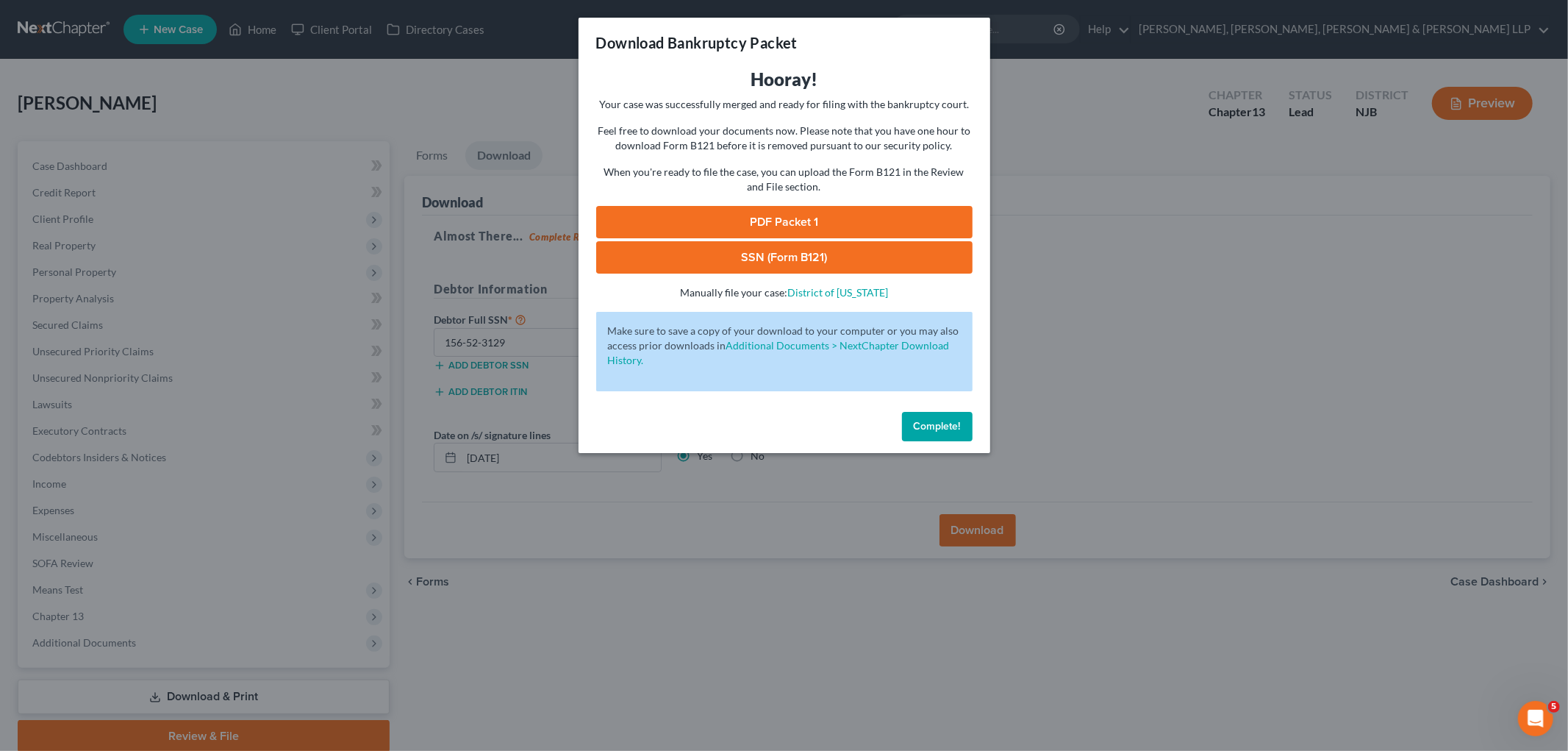
click at [640, 226] on link "PDF Packet 1" at bounding box center [784, 222] width 376 height 32
click at [728, 248] on link "SSN (Form B121)" at bounding box center [784, 256] width 376 height 32
click at [938, 428] on span "Complete!" at bounding box center [937, 426] width 47 height 12
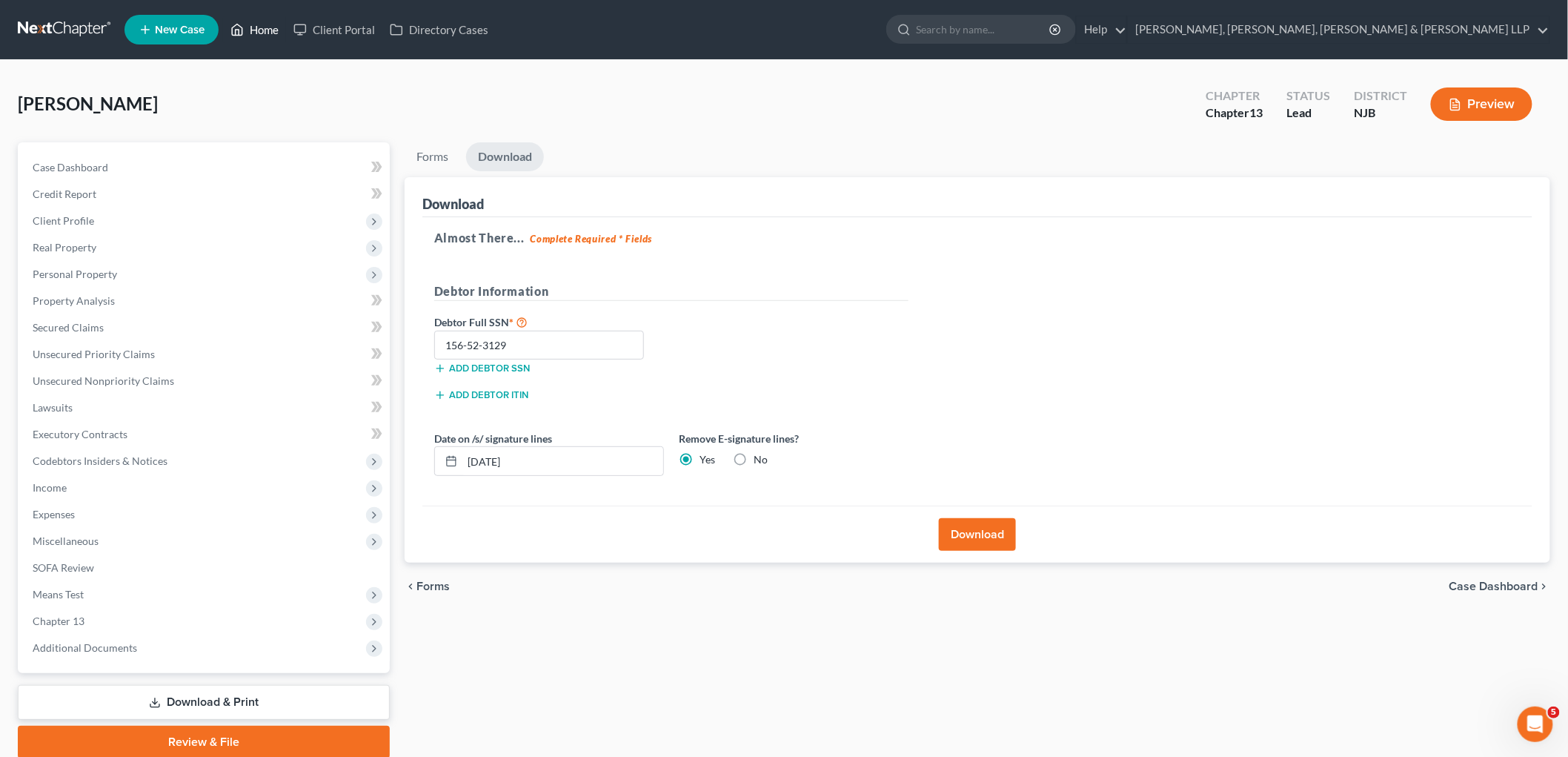
click at [261, 32] on link "Home" at bounding box center [254, 30] width 63 height 27
